Goal: Transaction & Acquisition: Book appointment/travel/reservation

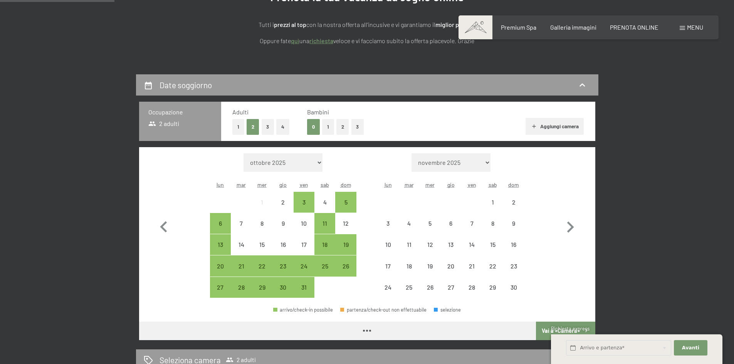
click at [269, 127] on button "3" at bounding box center [268, 127] width 13 height 16
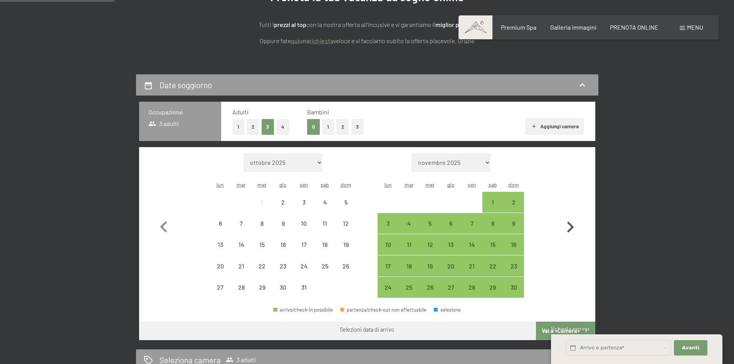
click at [573, 225] on icon "button" at bounding box center [570, 227] width 22 height 22
select select "2025-11-01"
select select "2025-12-01"
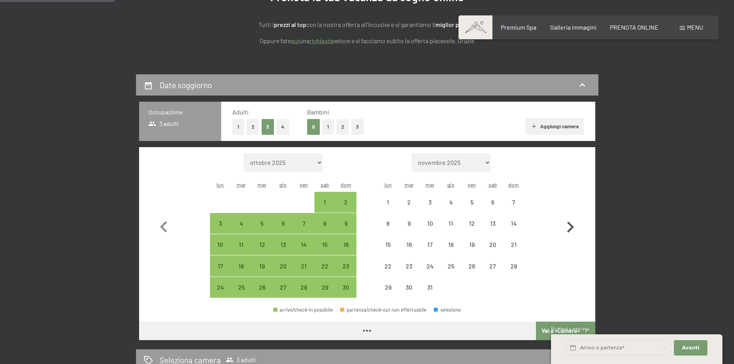
click at [573, 225] on icon "button" at bounding box center [570, 227] width 22 height 22
select select "2025-12-01"
select select "2026-01-01"
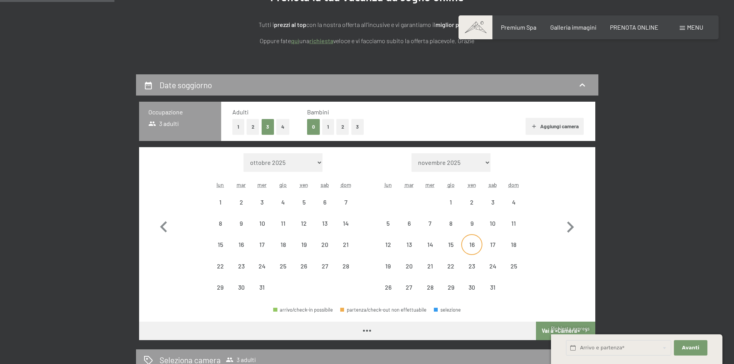
select select "2025-12-01"
select select "2026-01-01"
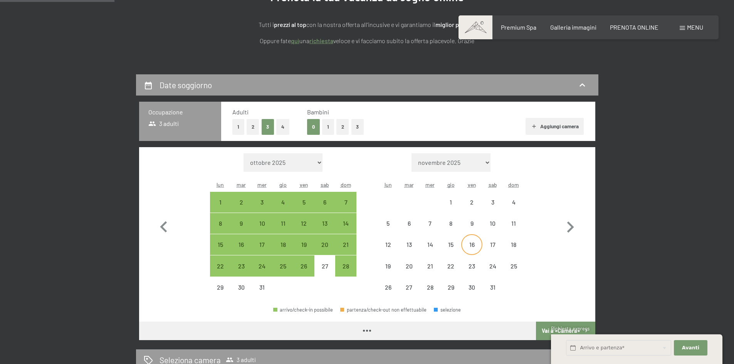
click at [471, 240] on div "16" at bounding box center [471, 244] width 19 height 19
select select "2025-12-01"
select select "2026-01-01"
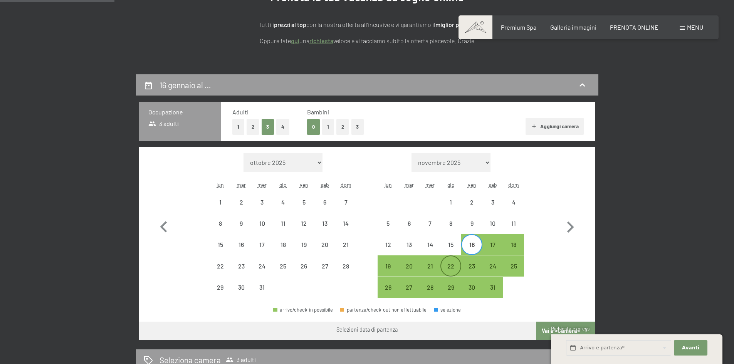
click at [454, 262] on div "22" at bounding box center [450, 265] width 19 height 19
select select "2025-12-01"
select select "2026-01-01"
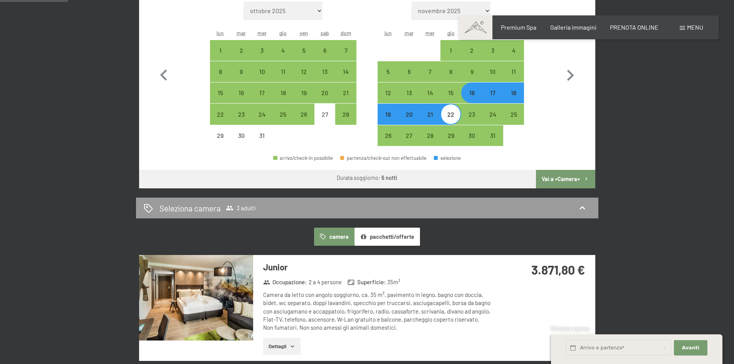
scroll to position [308, 0]
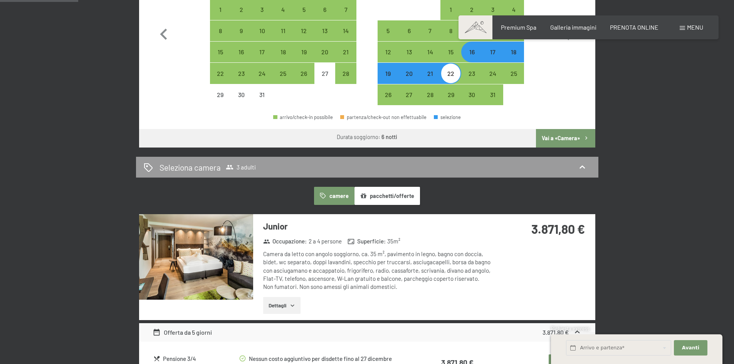
click at [471, 55] on div "16" at bounding box center [471, 58] width 19 height 19
select select "2025-12-01"
select select "2026-01-01"
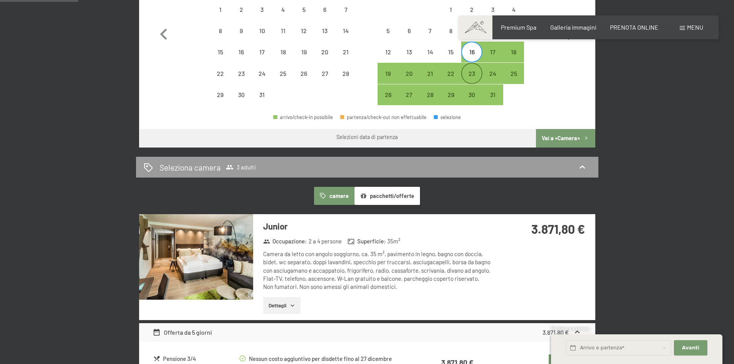
click at [471, 71] on div "23" at bounding box center [471, 80] width 19 height 19
select select "2025-12-01"
select select "2026-01-01"
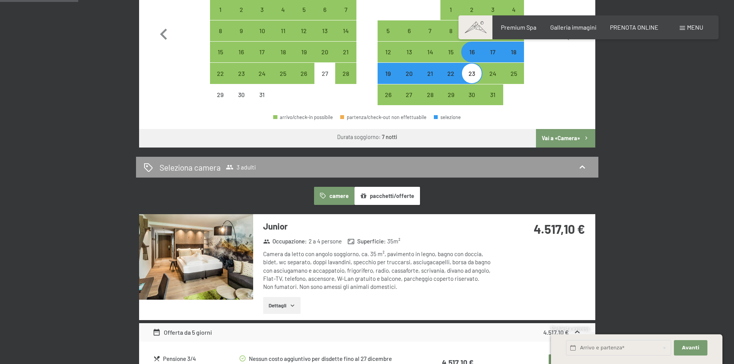
click at [469, 55] on div "16" at bounding box center [471, 58] width 19 height 19
select select "2025-12-01"
select select "2026-01-01"
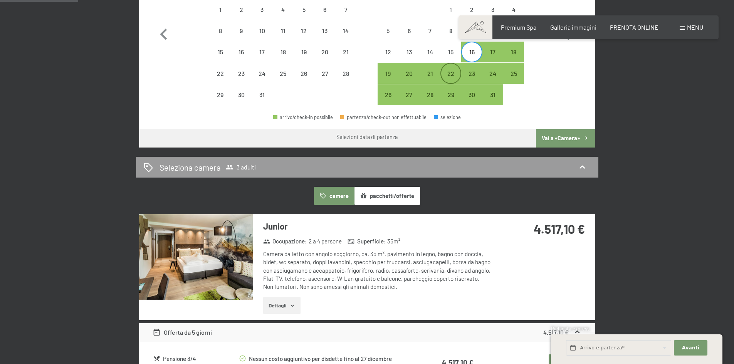
click at [450, 73] on div "22" at bounding box center [450, 80] width 19 height 19
select select "2025-12-01"
select select "2026-01-01"
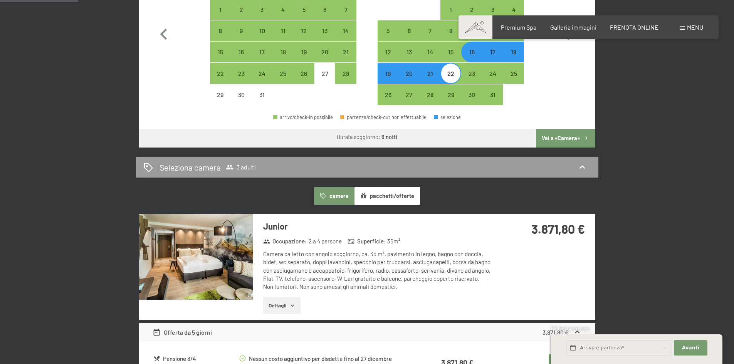
click at [494, 55] on div "17" at bounding box center [492, 58] width 19 height 19
select select "2025-12-01"
select select "2026-01-01"
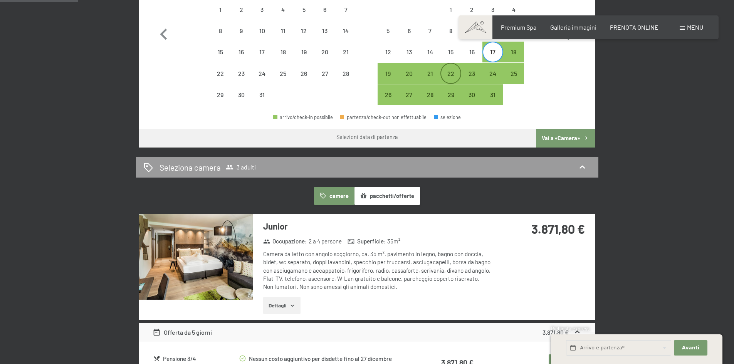
click at [450, 69] on div "22" at bounding box center [450, 73] width 19 height 19
select select "2025-12-01"
select select "2026-01-01"
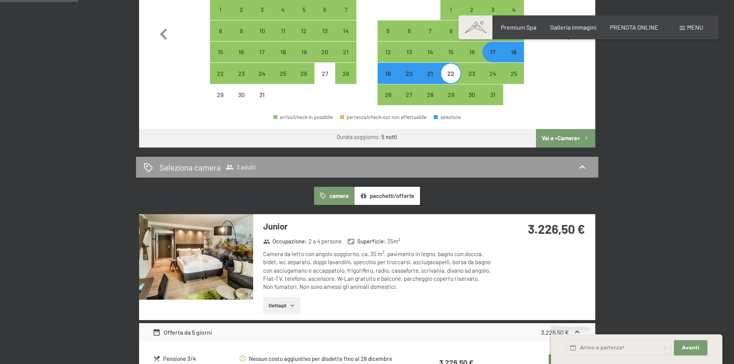
click at [513, 51] on div "18" at bounding box center [513, 58] width 19 height 19
select select "2025-12-01"
select select "2026-01-01"
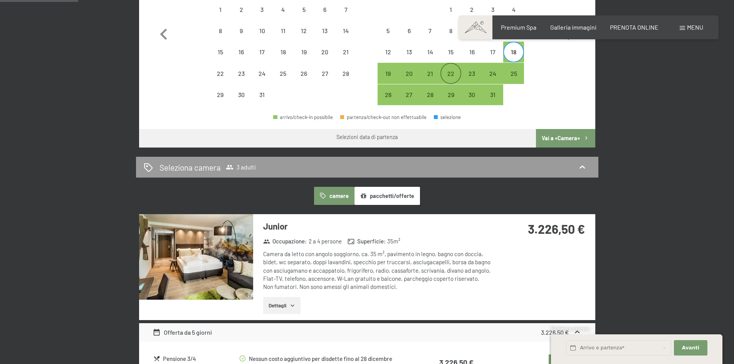
click at [452, 73] on div "22" at bounding box center [450, 80] width 19 height 19
select select "2025-12-01"
select select "2026-01-01"
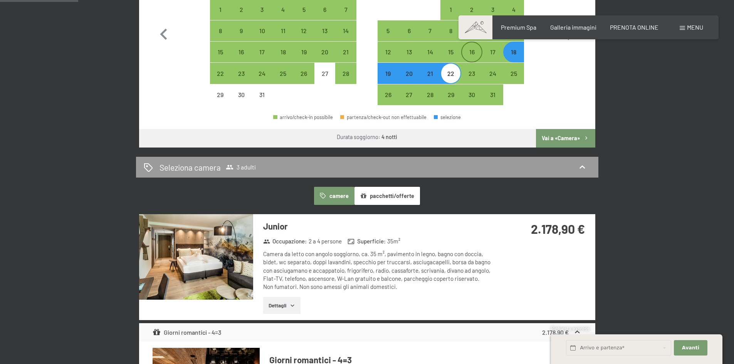
click at [477, 58] on div "16" at bounding box center [471, 58] width 19 height 19
select select "2025-12-01"
select select "2026-01-01"
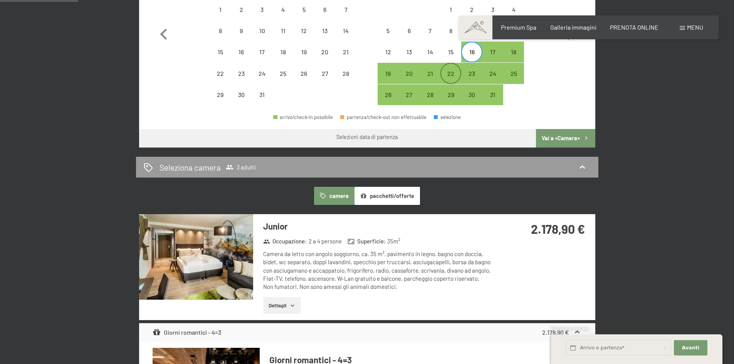
click at [452, 77] on div "22" at bounding box center [450, 80] width 19 height 19
select select "2025-12-01"
select select "2026-01-01"
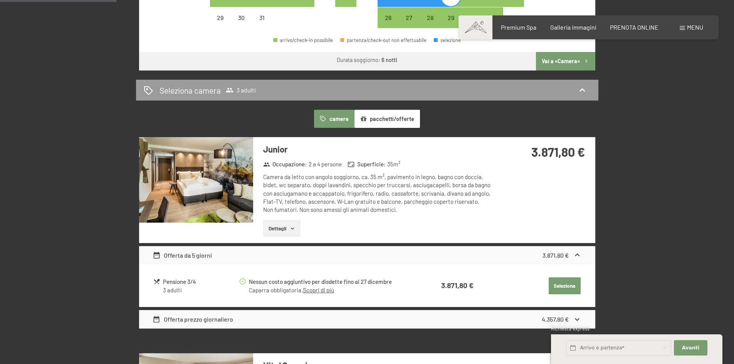
scroll to position [462, 0]
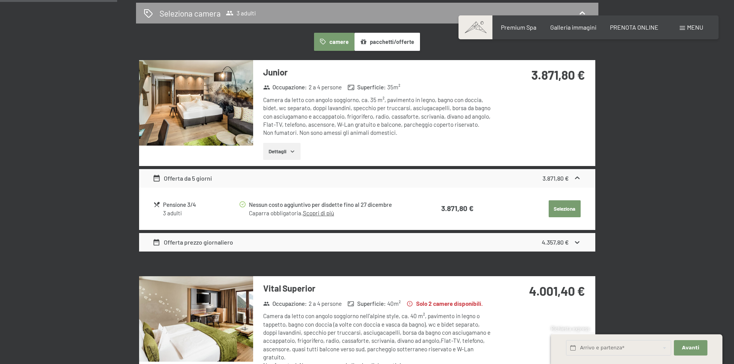
click at [314, 212] on link "Scopri di più" at bounding box center [318, 213] width 31 height 7
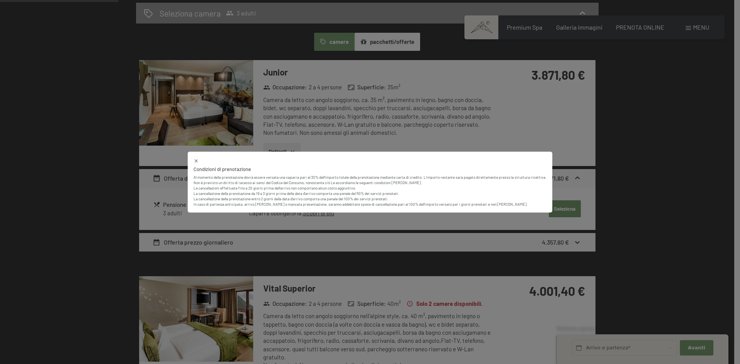
click at [314, 222] on div "Condizioni di prenotazione Al momento della prenotazione dovrà essere versata u…" at bounding box center [370, 182] width 740 height 364
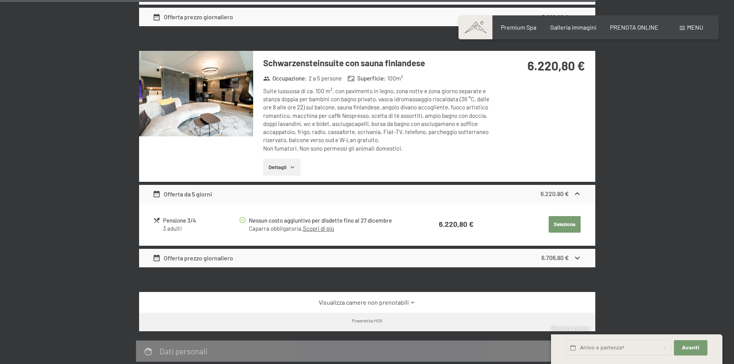
scroll to position [2351, 0]
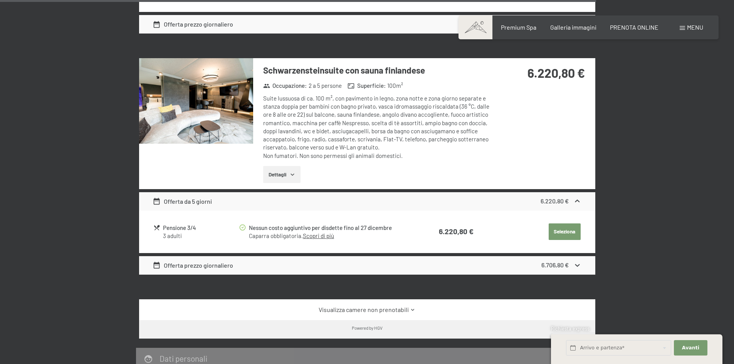
click at [175, 91] on img at bounding box center [196, 101] width 114 height 86
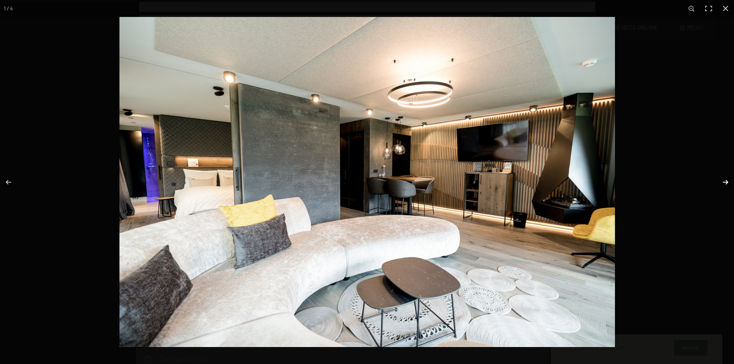
click at [725, 187] on button "button" at bounding box center [720, 182] width 27 height 39
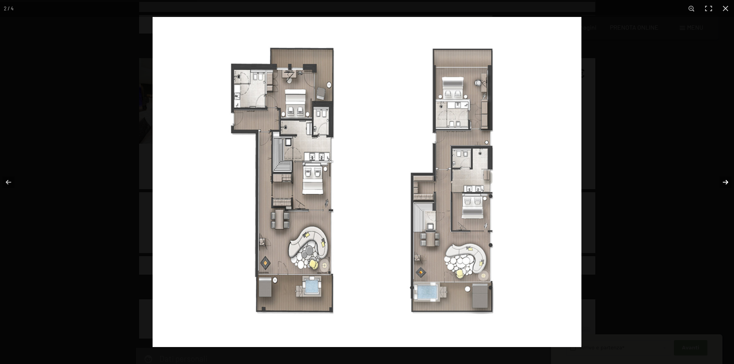
click at [725, 187] on button "button" at bounding box center [720, 182] width 27 height 39
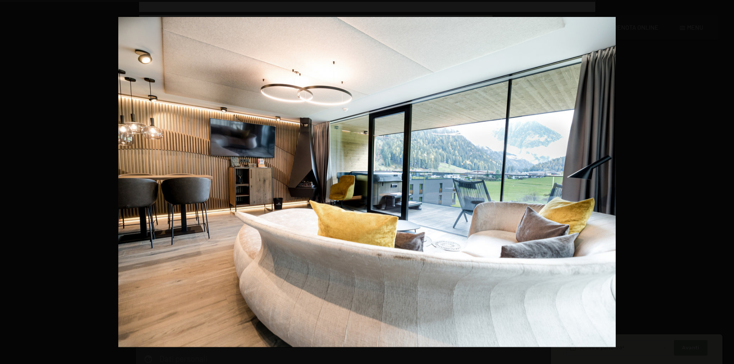
click at [725, 187] on button "button" at bounding box center [720, 182] width 27 height 39
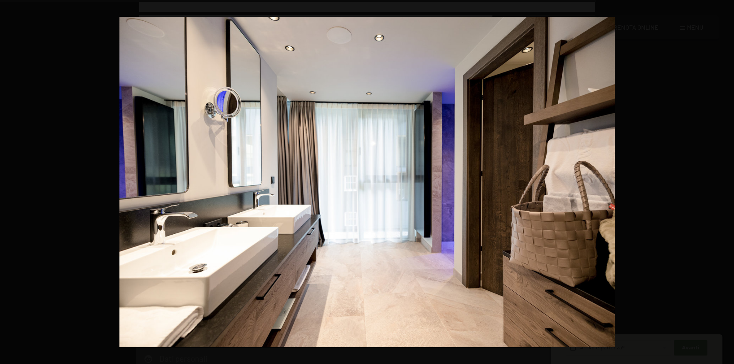
click at [725, 187] on button "button" at bounding box center [720, 182] width 27 height 39
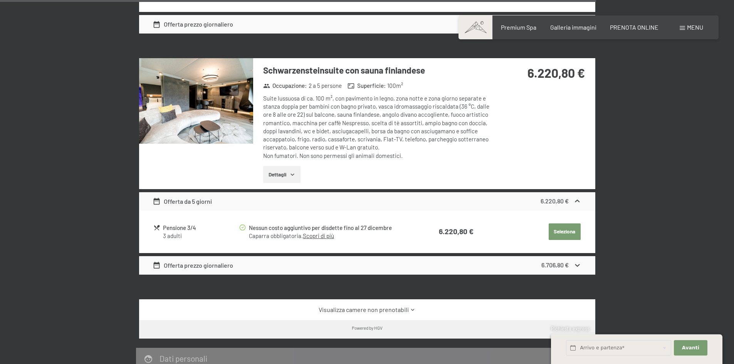
click at [0, 0] on button "button" at bounding box center [0, 0] width 0 height 0
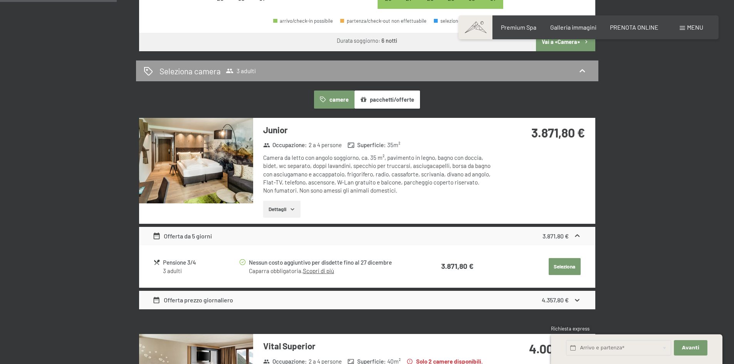
scroll to position [462, 0]
